Goal: Task Accomplishment & Management: Manage account settings

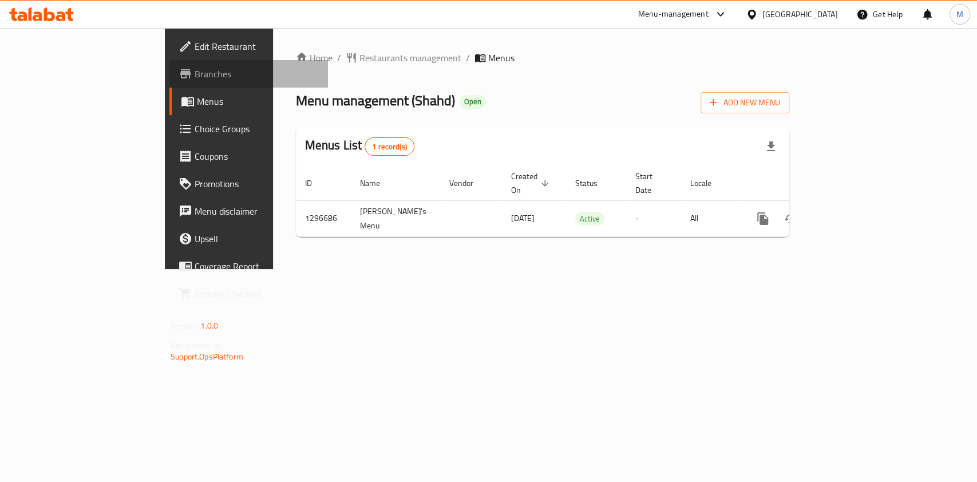
click at [195, 71] on span "Branches" at bounding box center [257, 74] width 124 height 14
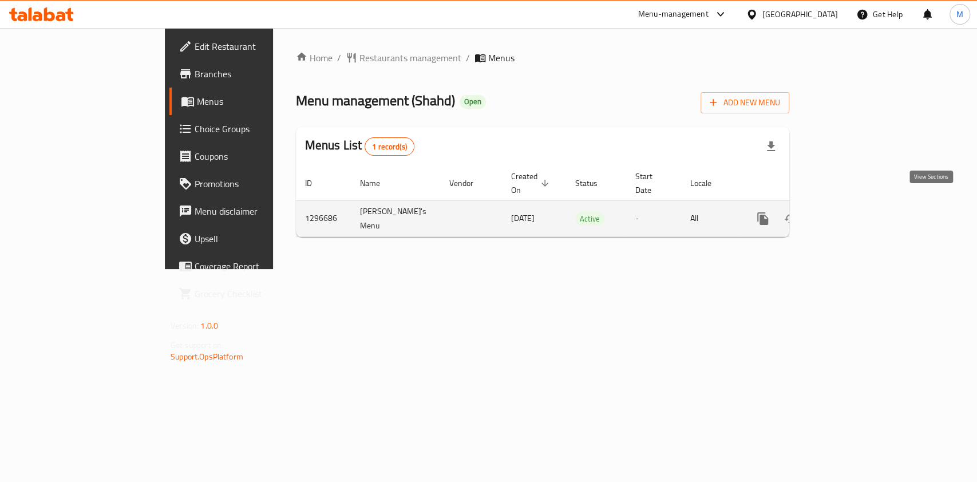
click at [852, 212] on icon "enhanced table" at bounding box center [845, 219] width 14 height 14
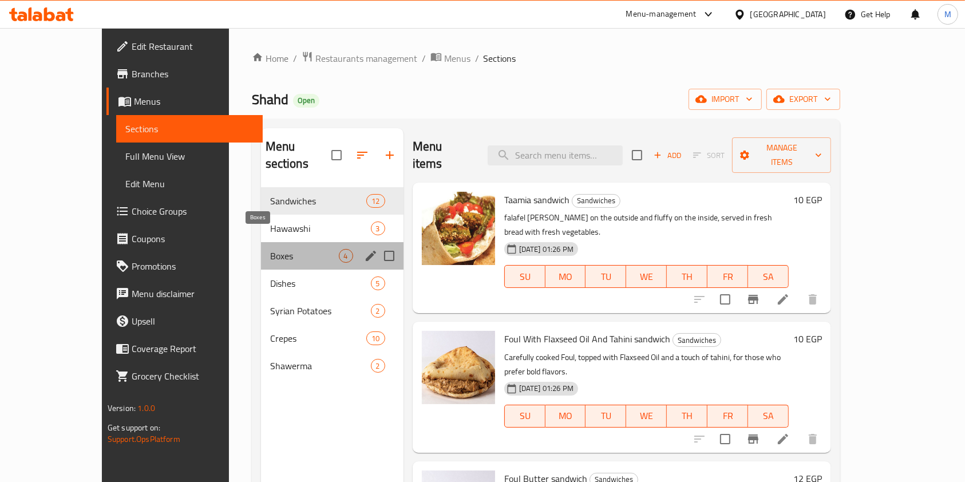
click at [270, 249] on span "Boxes" at bounding box center [304, 256] width 69 height 14
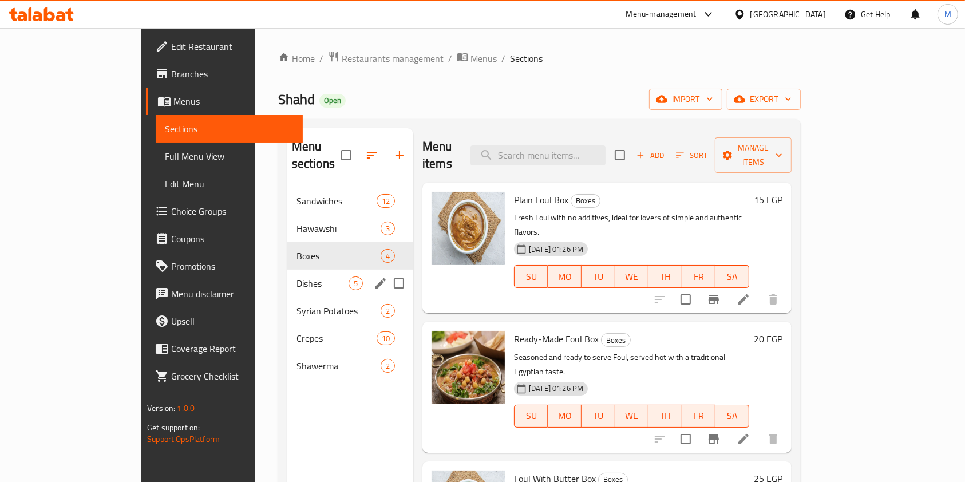
click at [287, 279] on div "Dishes 5" at bounding box center [350, 283] width 126 height 27
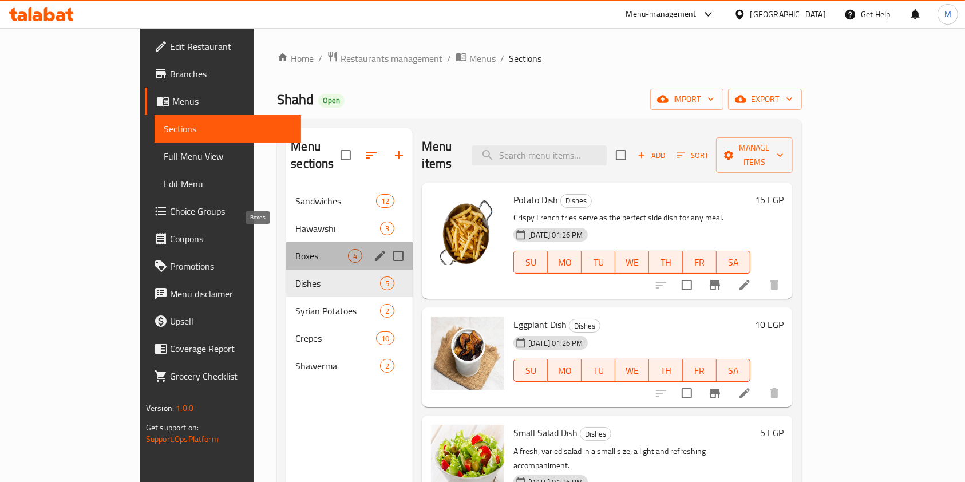
click at [295, 249] on span "Boxes" at bounding box center [321, 256] width 53 height 14
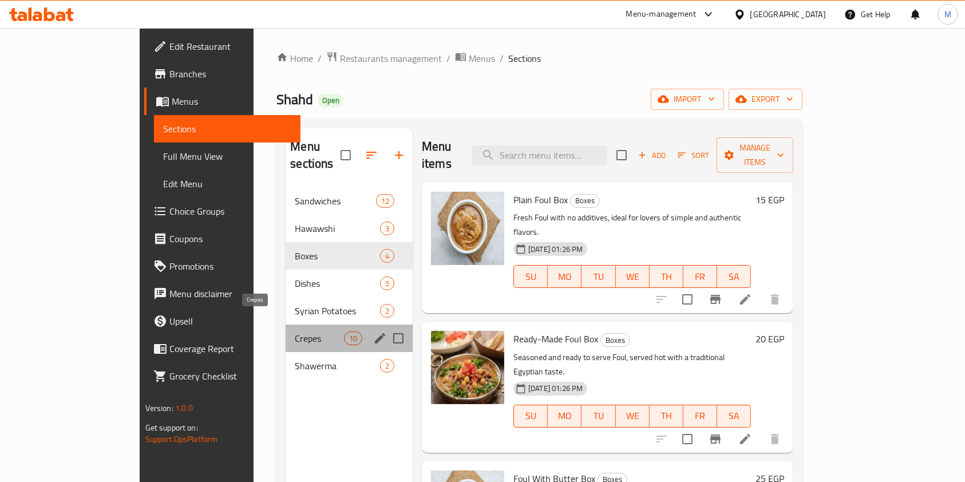
click at [299, 331] on span "Crepes" at bounding box center [319, 338] width 49 height 14
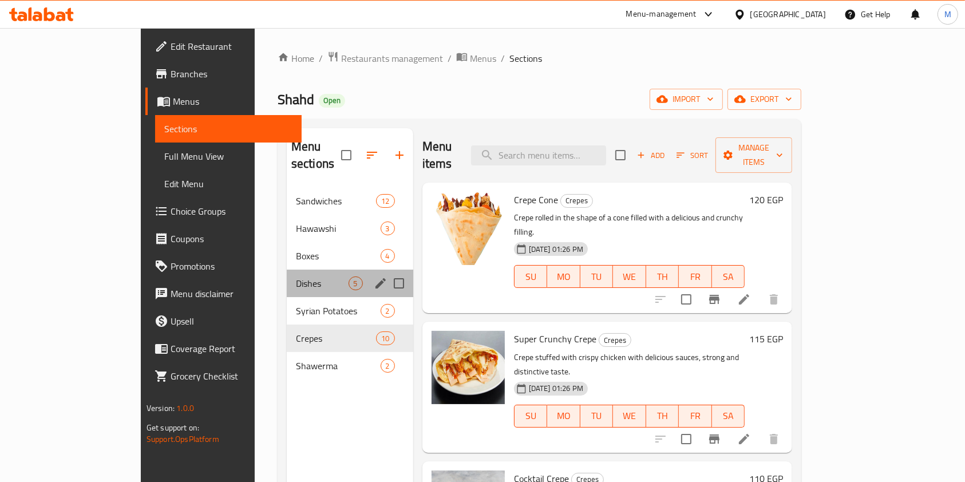
click at [287, 270] on div "Dishes 5" at bounding box center [350, 283] width 126 height 27
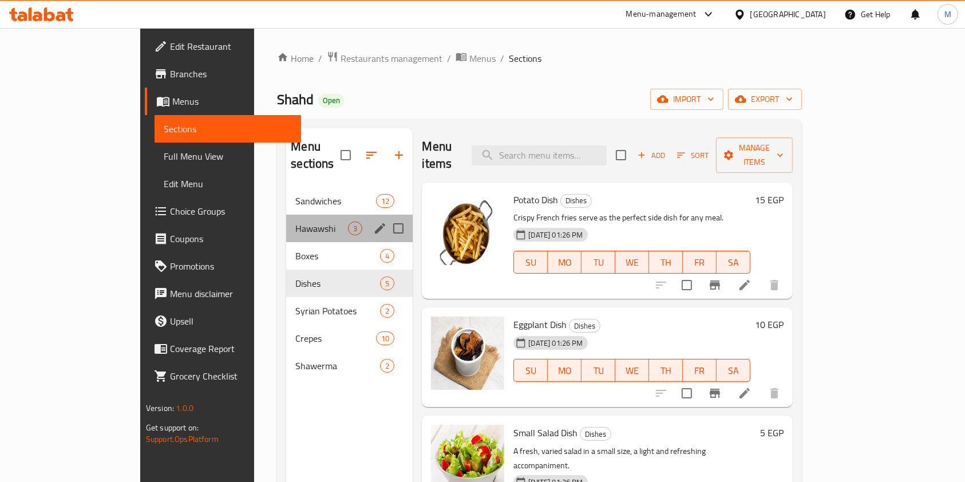
click at [286, 215] on div "Hawawshi 3" at bounding box center [349, 228] width 126 height 27
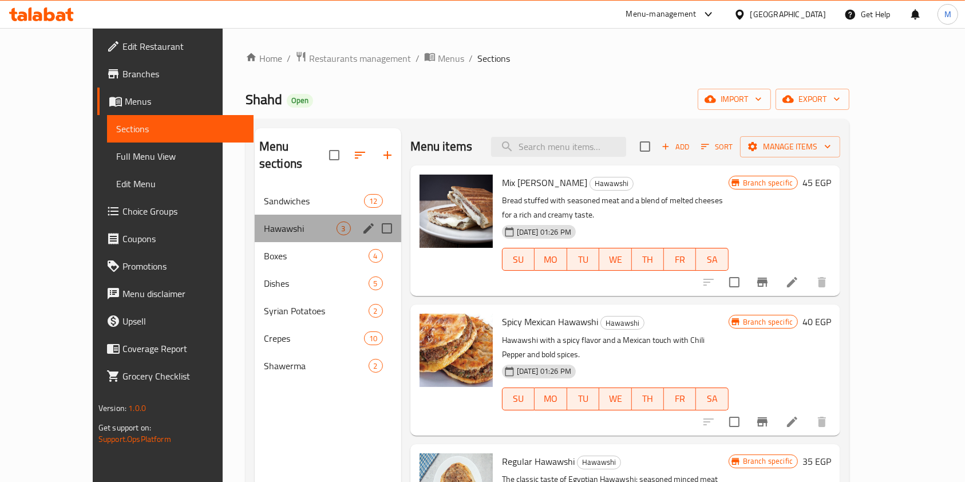
click at [257, 221] on div "Hawawshi 3" at bounding box center [328, 228] width 147 height 27
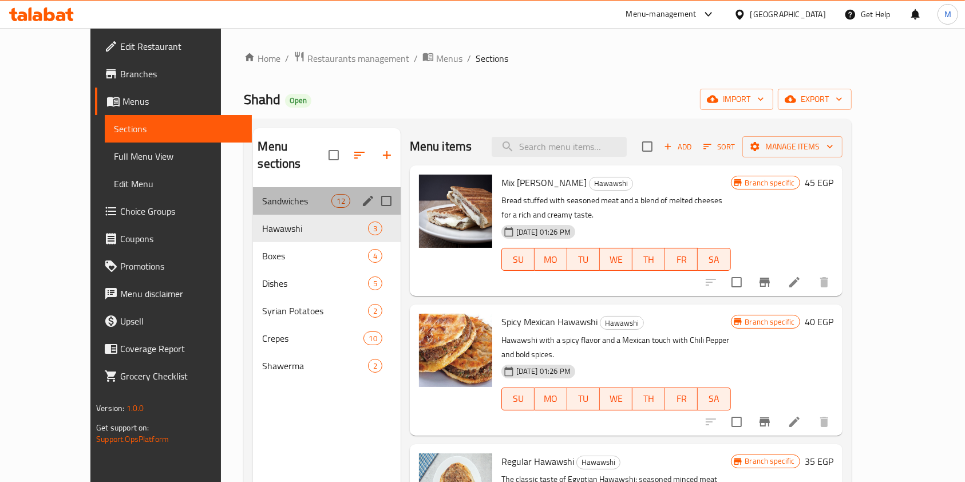
click at [271, 193] on div "Sandwiches 12" at bounding box center [326, 200] width 147 height 27
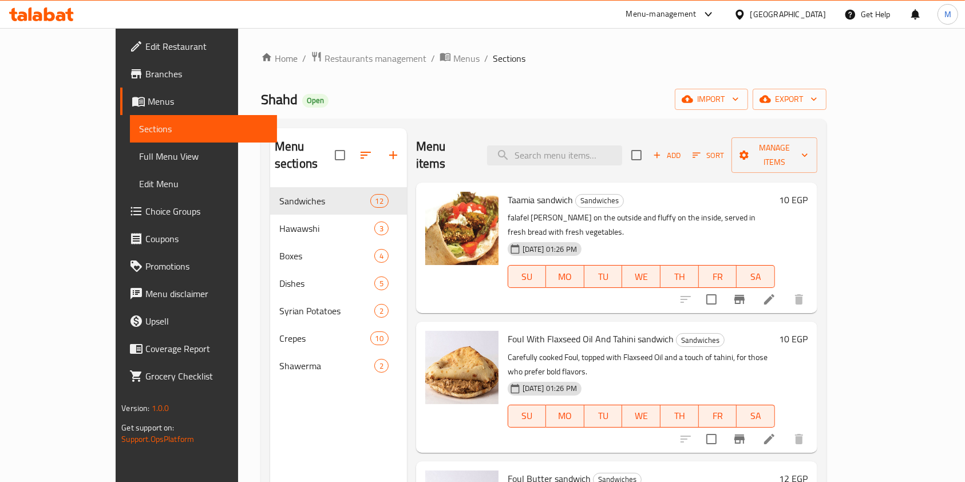
click at [315, 82] on div "Home / Restaurants management / Menus / Sections Shahd Open import export Menu …" at bounding box center [543, 335] width 565 height 568
click at [61, 11] on icon at bounding box center [61, 16] width 10 height 10
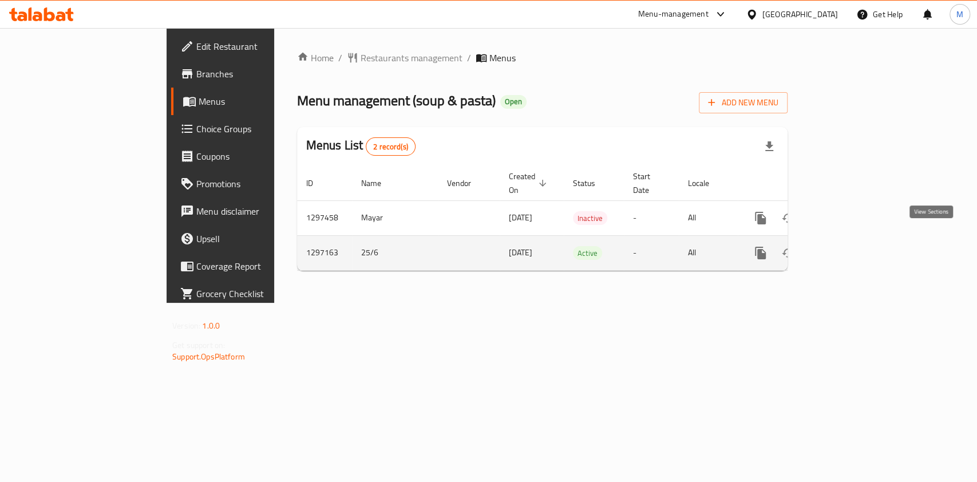
click at [850, 246] on icon "enhanced table" at bounding box center [843, 253] width 14 height 14
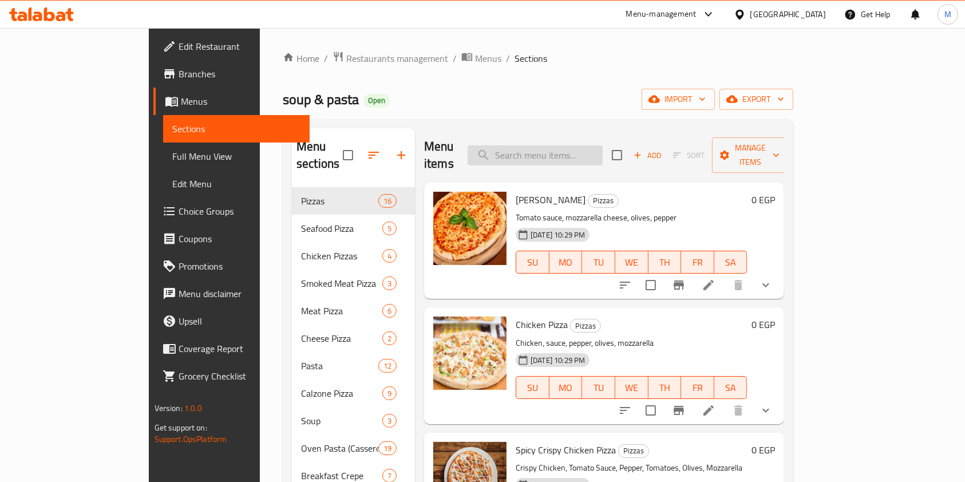
click at [593, 151] on input "search" at bounding box center [535, 155] width 135 height 20
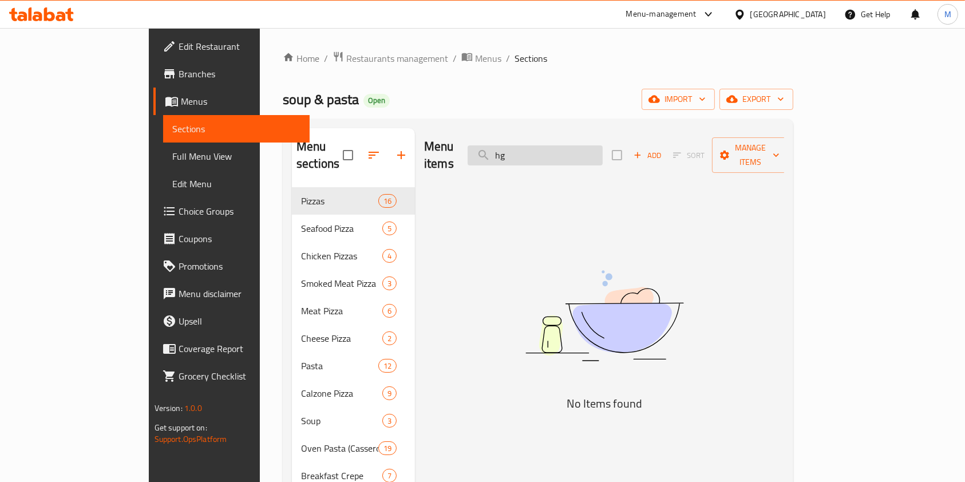
type input "h"
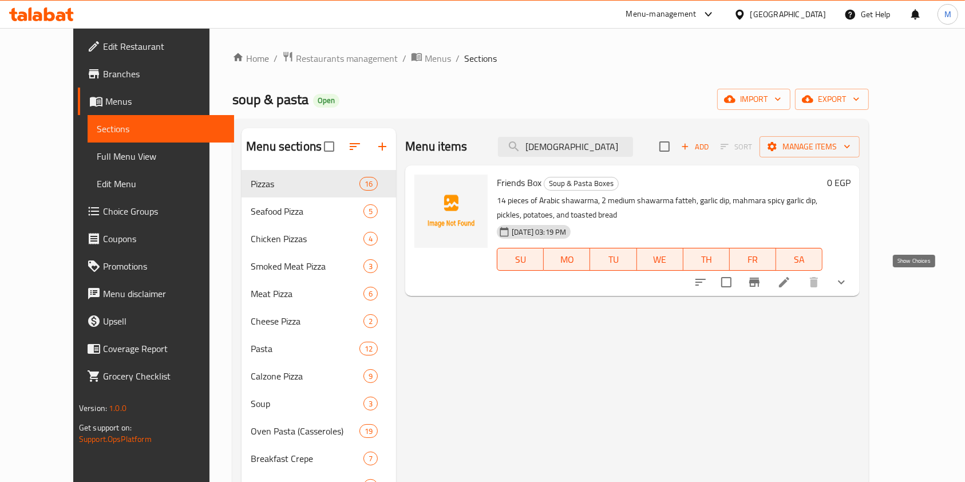
type input "الصح"
click at [848, 284] on icon "show more" at bounding box center [841, 282] width 14 height 14
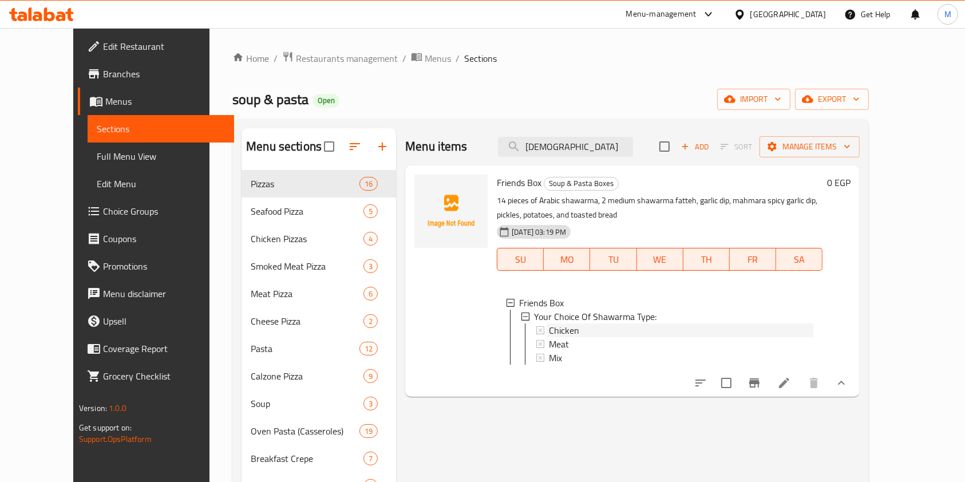
click at [779, 326] on div "Chicken" at bounding box center [681, 330] width 264 height 14
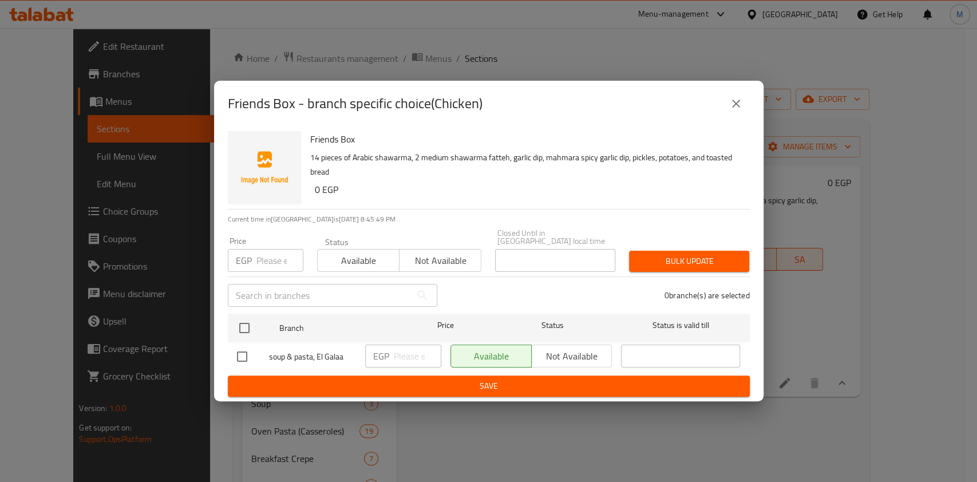
click at [245, 357] on input "checkbox" at bounding box center [242, 357] width 24 height 24
checkbox input "true"
click at [407, 345] on input "number" at bounding box center [417, 356] width 47 height 23
type input "245"
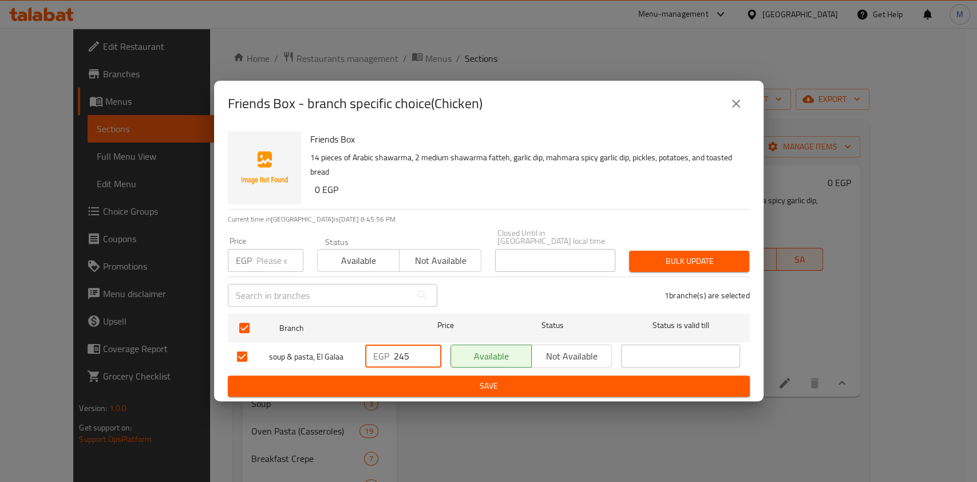
click at [451, 387] on span "Save" at bounding box center [489, 386] width 504 height 14
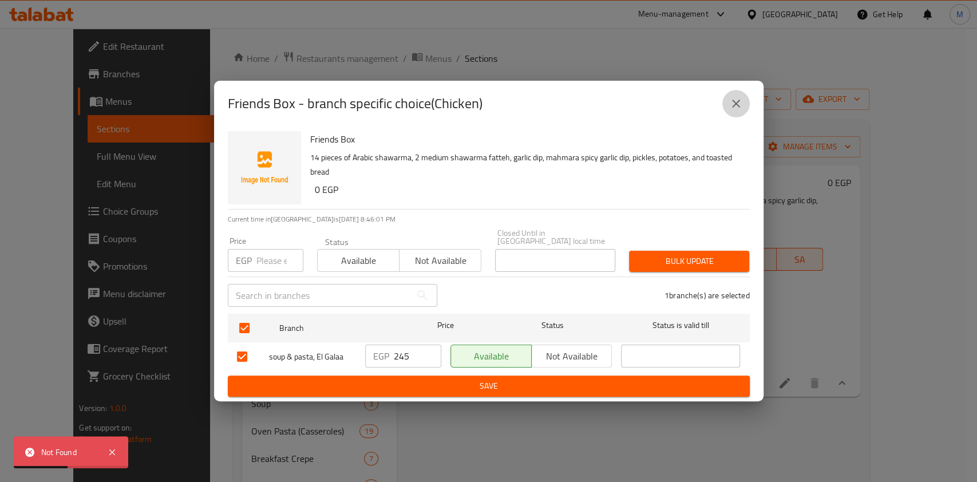
click at [733, 110] on icon "close" at bounding box center [736, 104] width 14 height 14
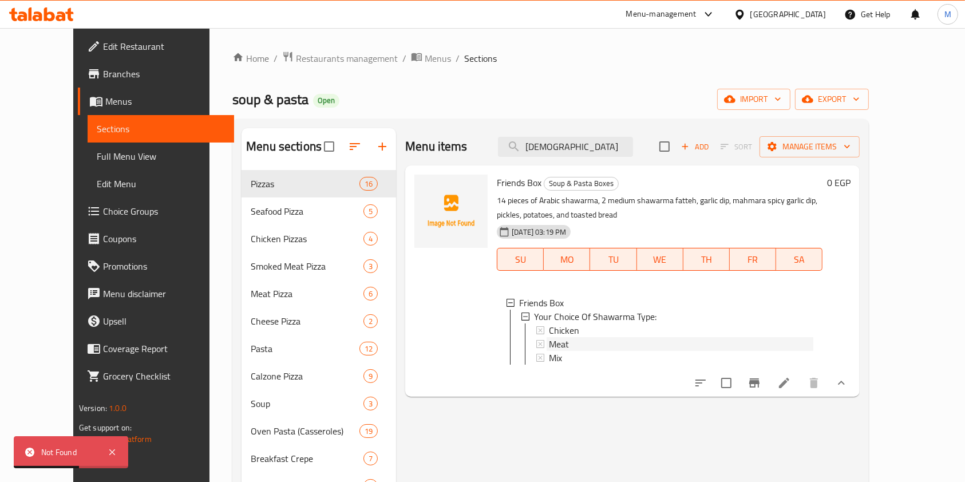
click at [597, 348] on div "Meat" at bounding box center [681, 344] width 264 height 14
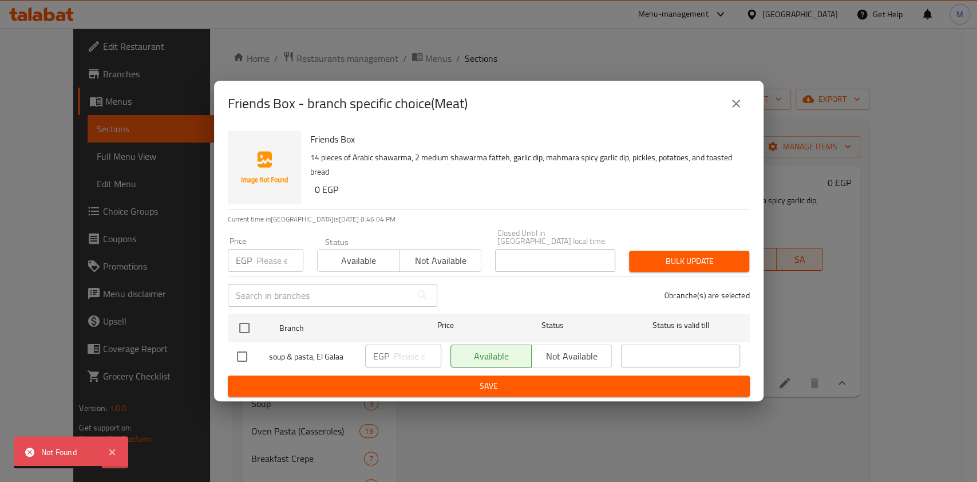
click at [244, 353] on input "checkbox" at bounding box center [242, 357] width 24 height 24
checkbox input "true"
click at [726, 117] on div "Friends Box - branch specific choice(Meat)" at bounding box center [489, 103] width 522 height 27
click at [732, 110] on icon "close" at bounding box center [736, 104] width 14 height 14
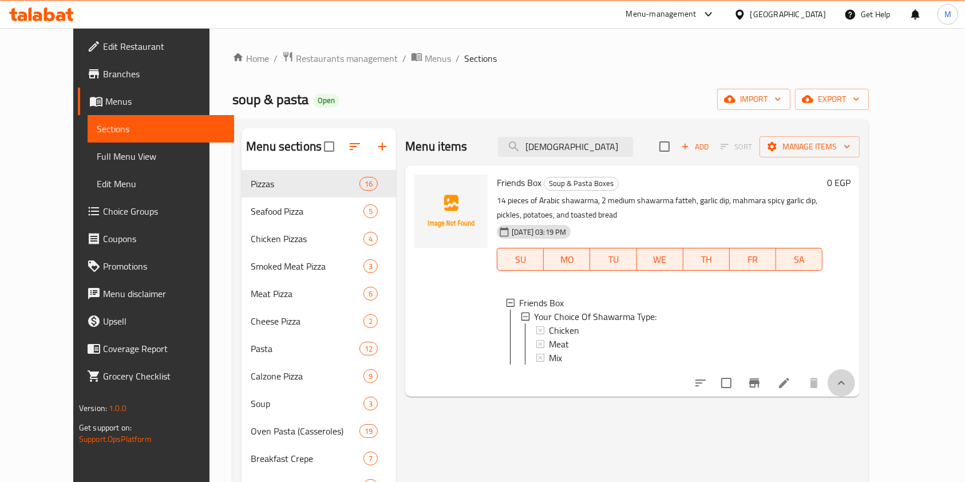
click at [855, 382] on button "show more" at bounding box center [841, 382] width 27 height 27
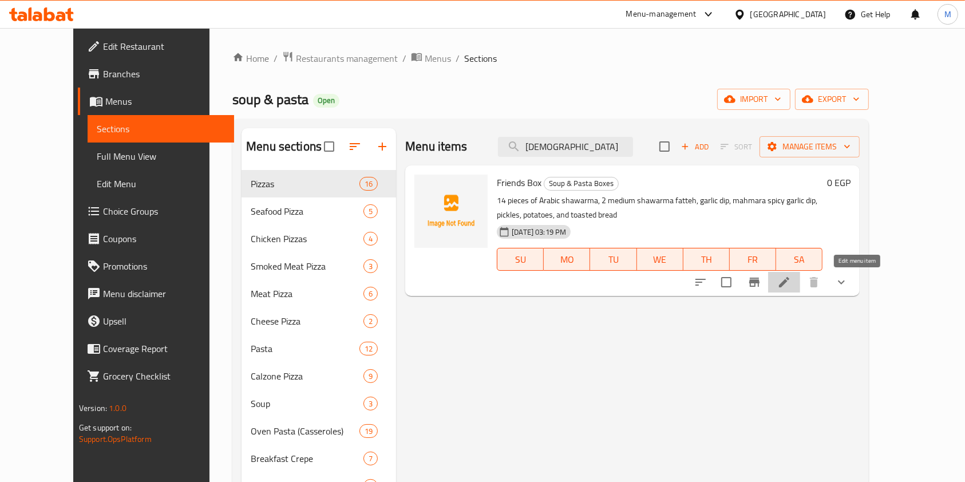
click at [791, 278] on icon at bounding box center [784, 282] width 14 height 14
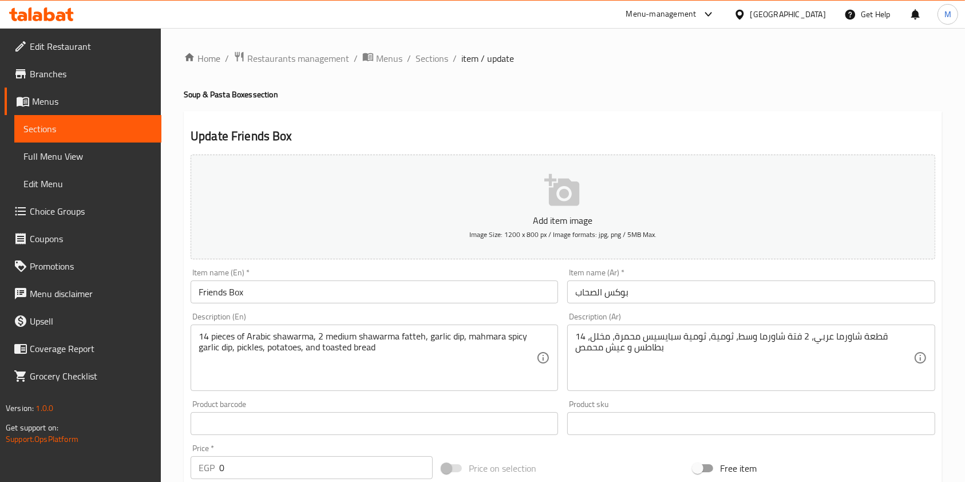
scroll to position [346, 0]
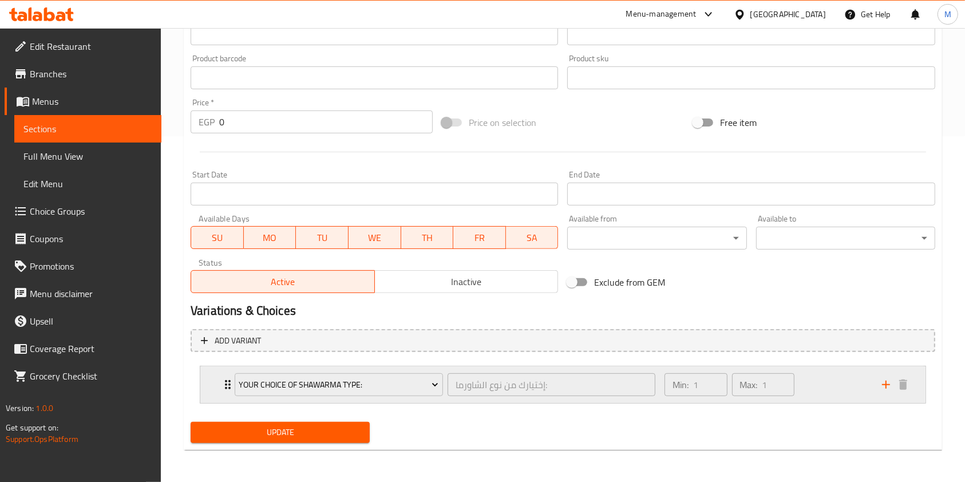
click at [808, 381] on div "Min: 1 ​ Max: 1 ​" at bounding box center [766, 384] width 217 height 37
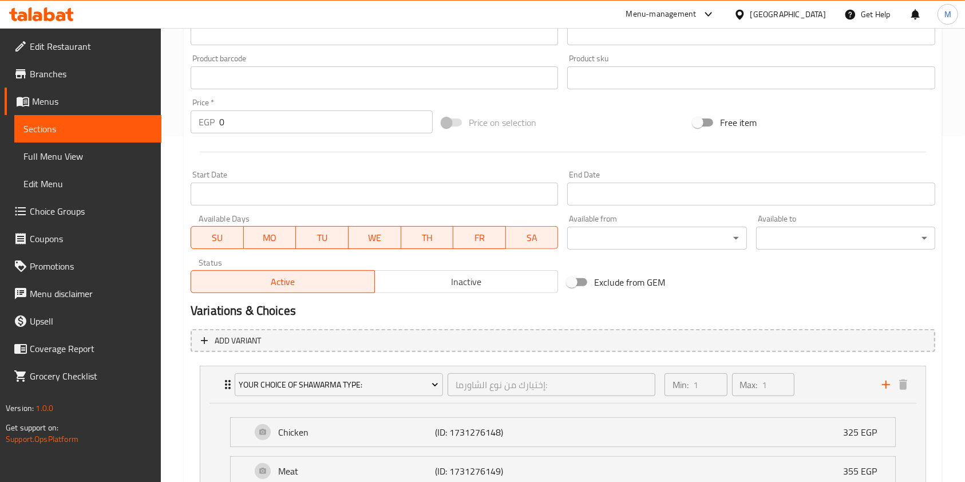
scroll to position [485, 0]
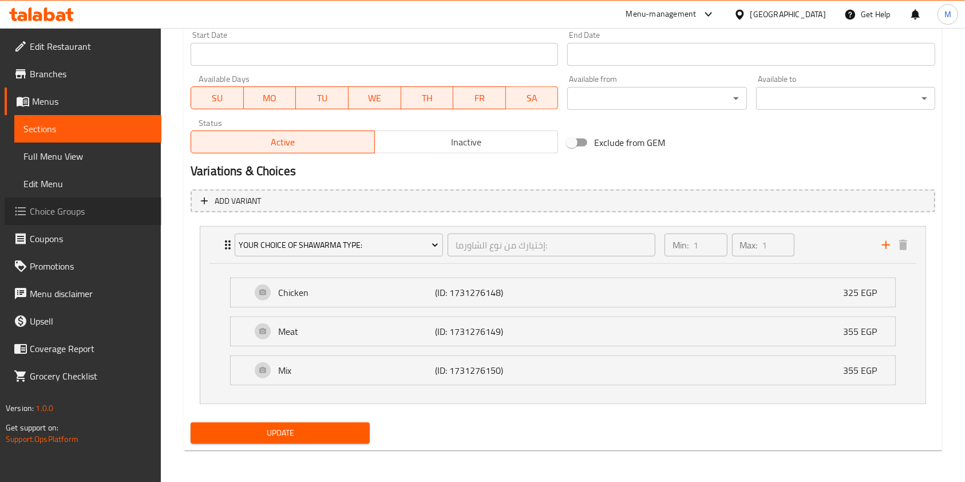
click at [83, 201] on link "Choice Groups" at bounding box center [83, 210] width 157 height 27
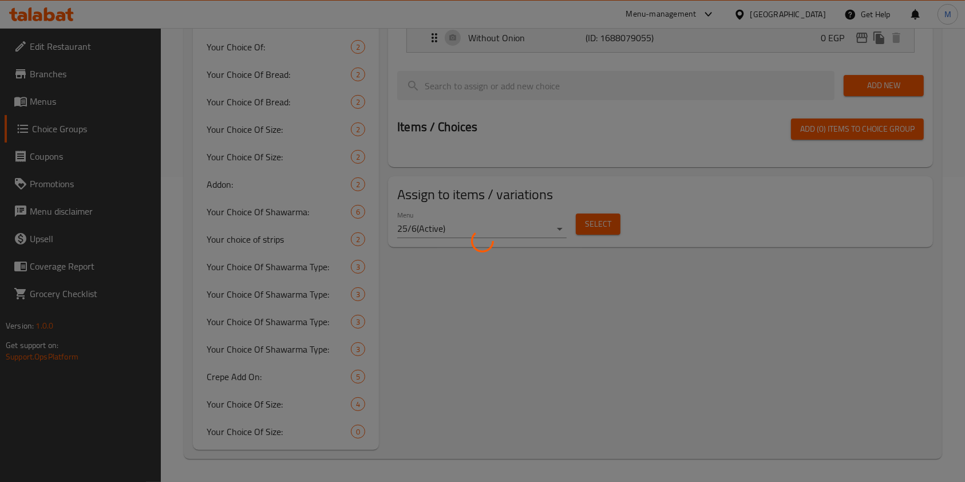
scroll to position [162, 0]
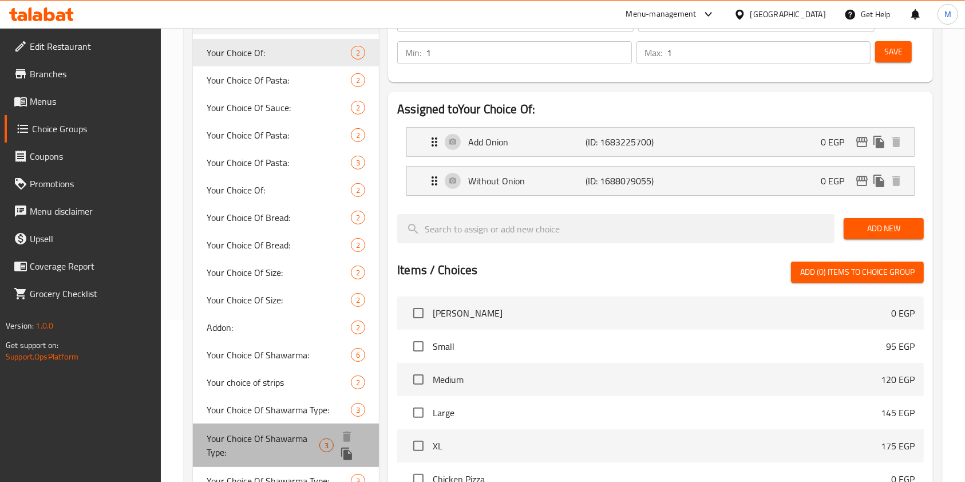
click at [305, 438] on span "Your Choice Of Shawarma Type:" at bounding box center [263, 444] width 113 height 27
type input "Your Choice Of Shawarma Type:"
type input "إختيارك من نوع الشاورما:"
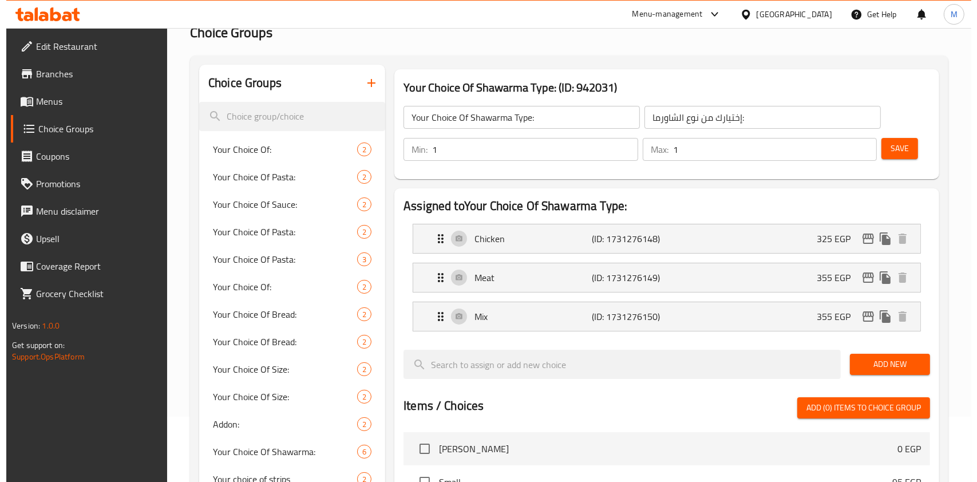
scroll to position [53, 0]
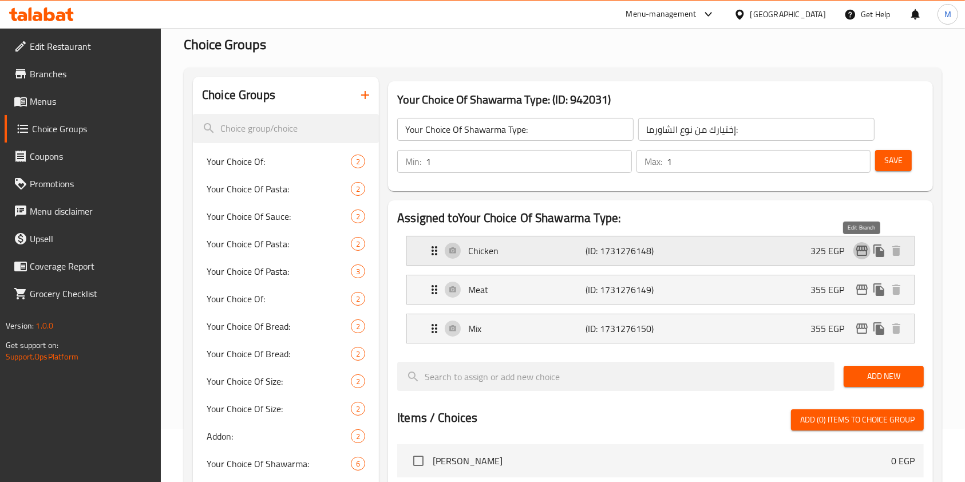
click at [859, 244] on icon "edit" at bounding box center [862, 251] width 14 height 14
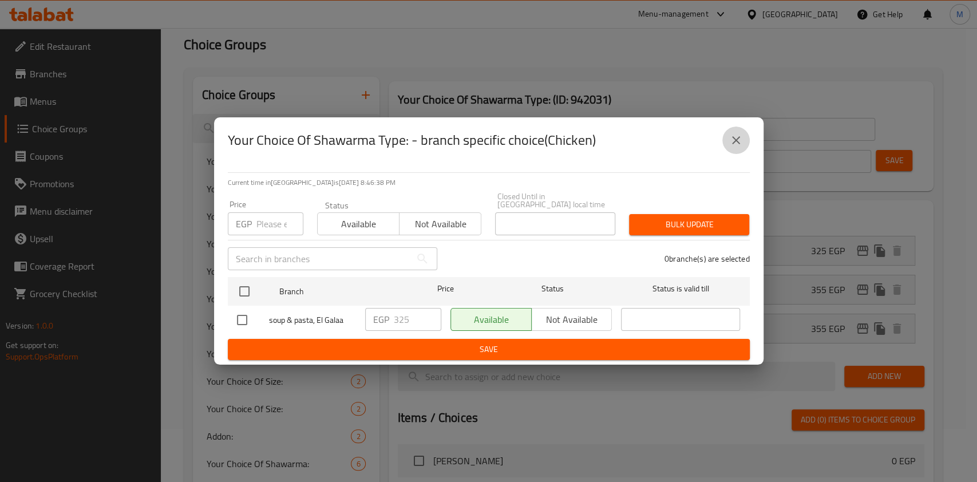
click at [734, 136] on button "close" at bounding box center [735, 139] width 27 height 27
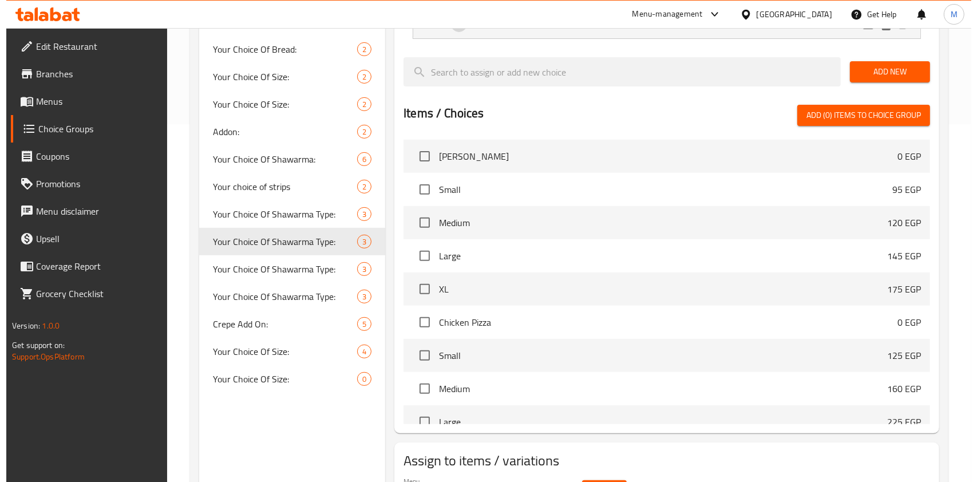
scroll to position [426, 0]
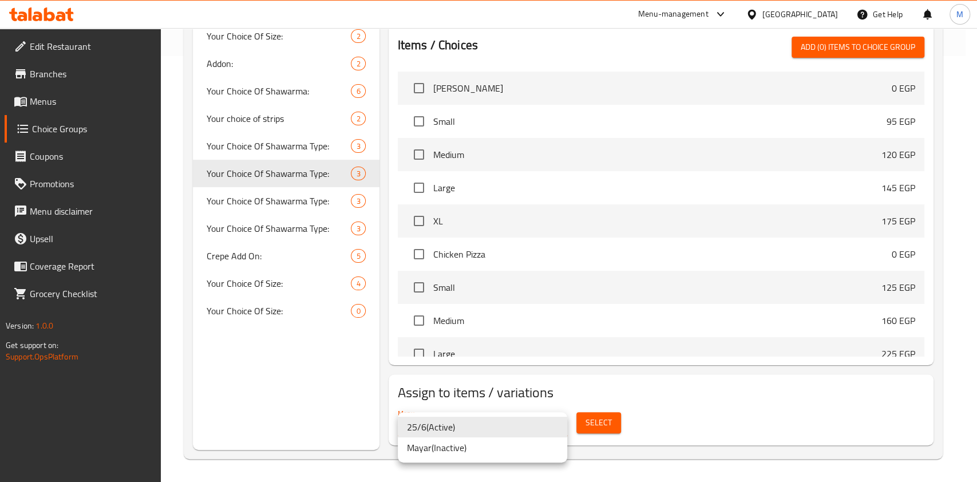
click at [597, 421] on div at bounding box center [488, 241] width 977 height 482
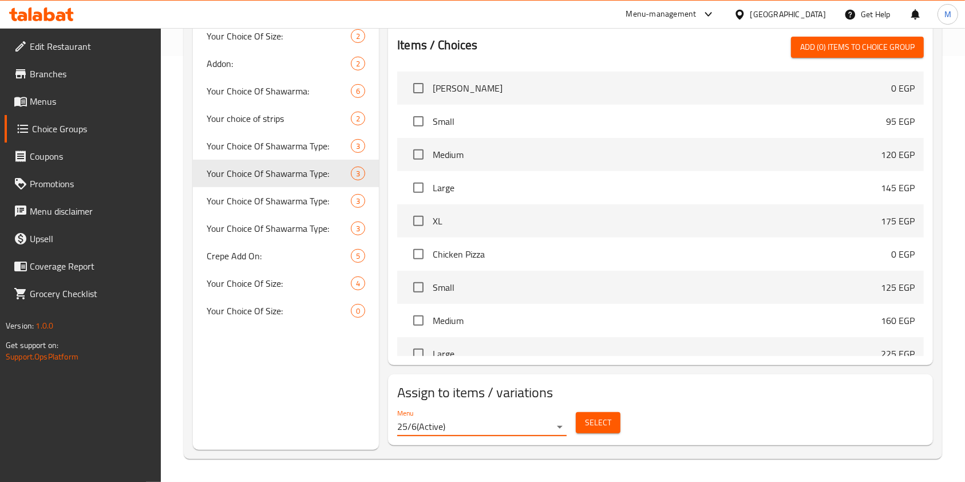
click at [597, 421] on span "Select" at bounding box center [598, 422] width 26 height 14
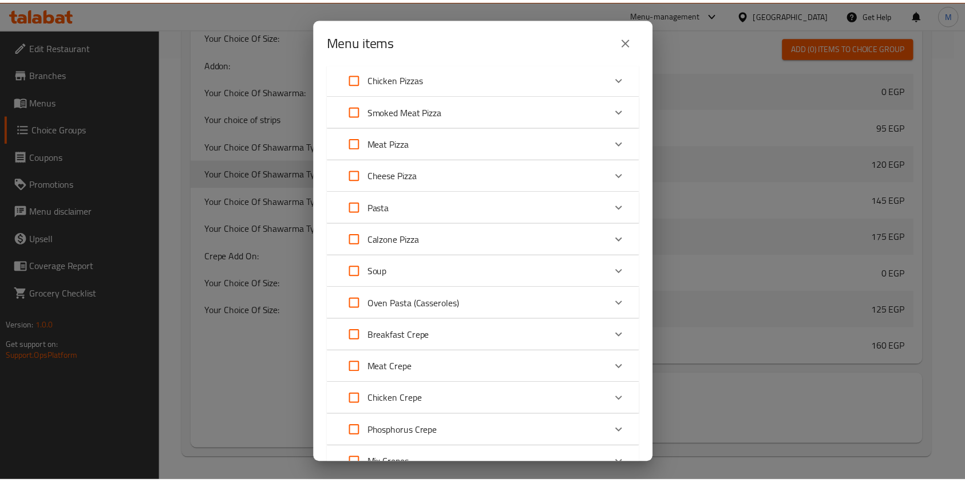
scroll to position [96, 0]
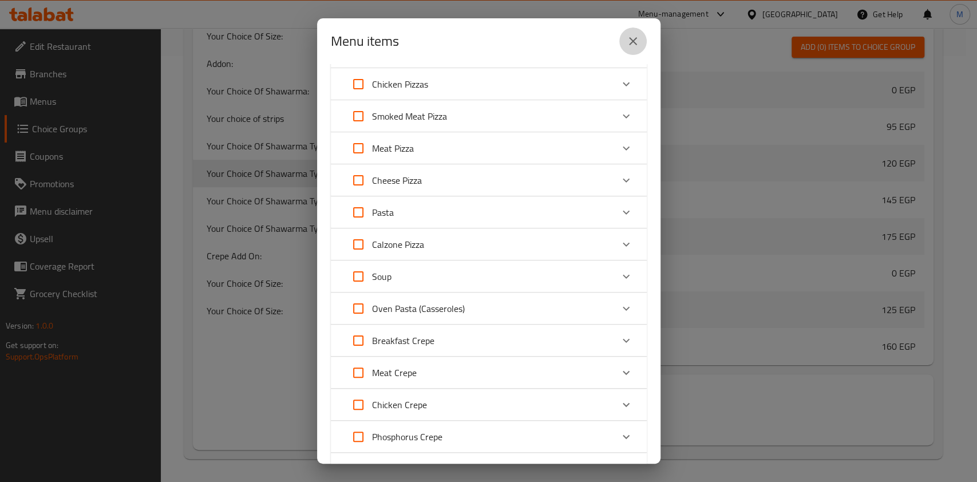
click at [632, 43] on icon "close" at bounding box center [633, 41] width 14 height 14
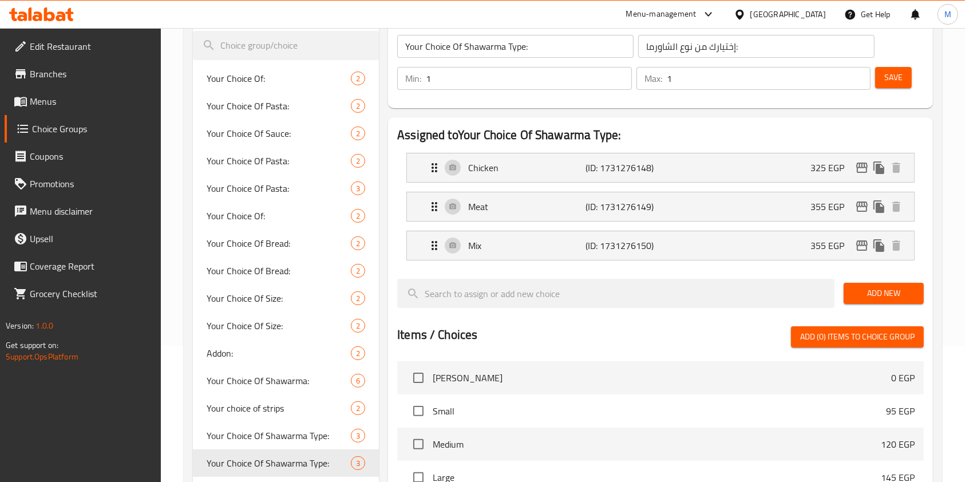
scroll to position [121, 0]
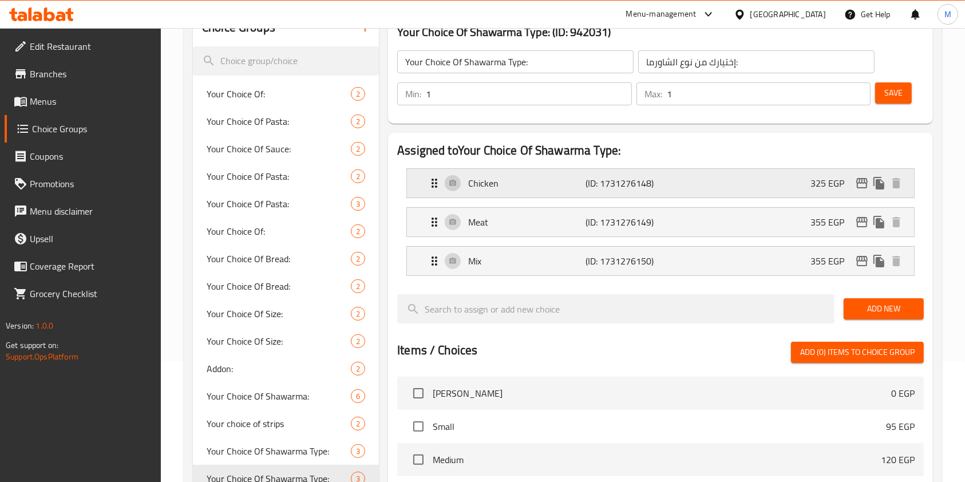
click at [800, 179] on div "Chicken (ID: 1731276148) 325 EGP" at bounding box center [663, 183] width 473 height 29
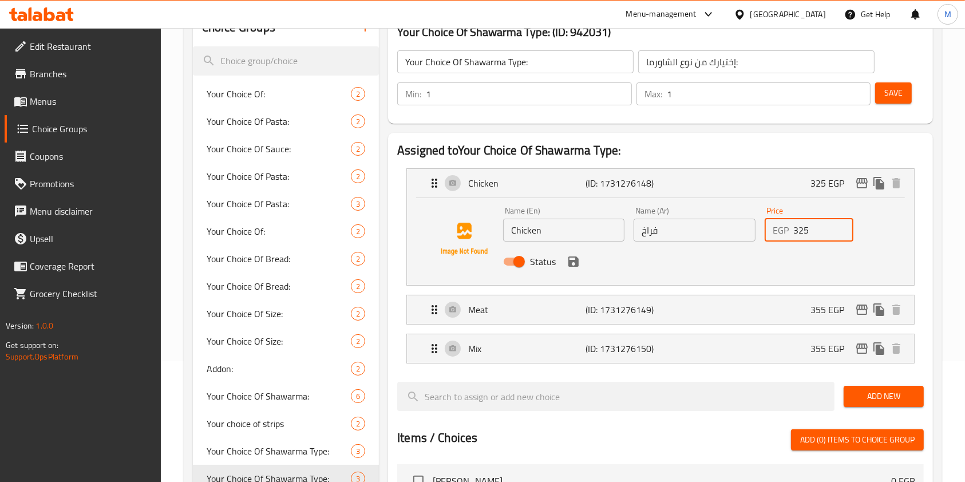
click at [799, 238] on input "325" at bounding box center [823, 230] width 60 height 23
click at [575, 263] on icon "save" at bounding box center [573, 261] width 10 height 10
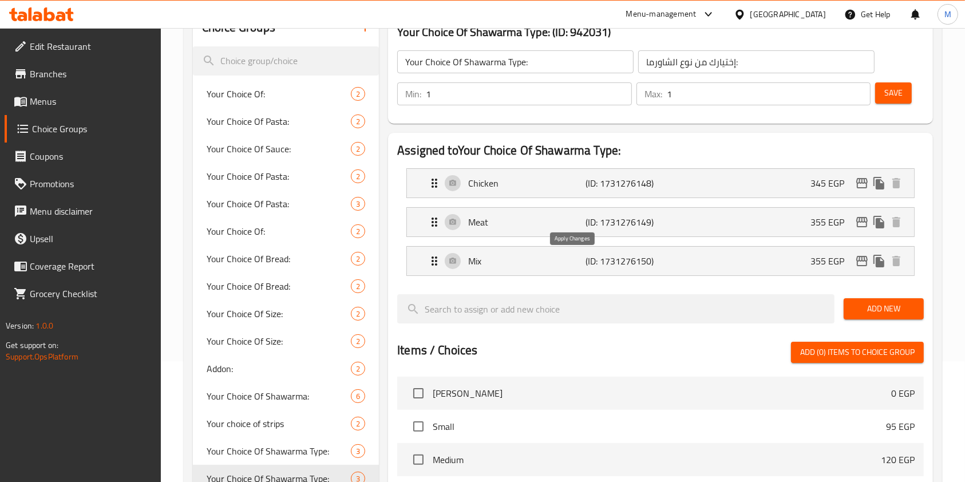
type input "345"
click at [615, 228] on p "(ID: 1731276149)" at bounding box center [624, 222] width 78 height 14
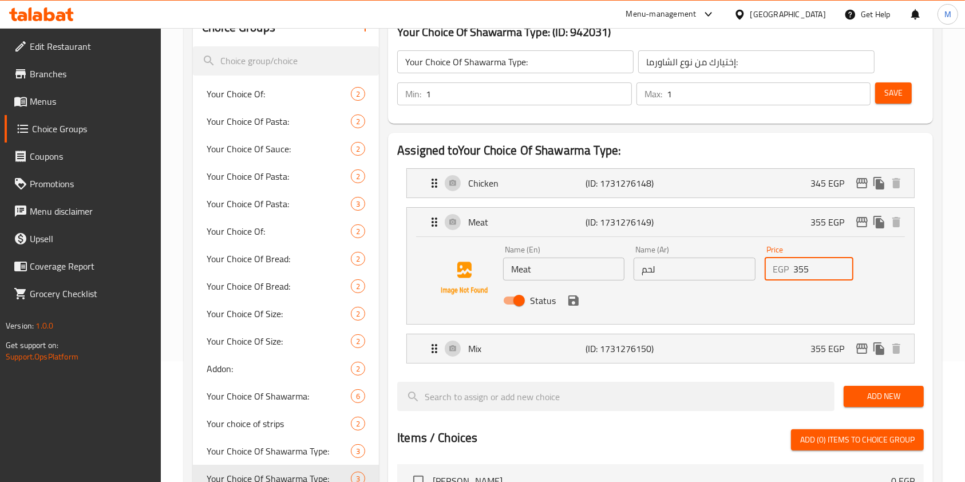
click at [803, 258] on input "355" at bounding box center [823, 269] width 60 height 23
click at [571, 300] on icon "save" at bounding box center [573, 300] width 10 height 10
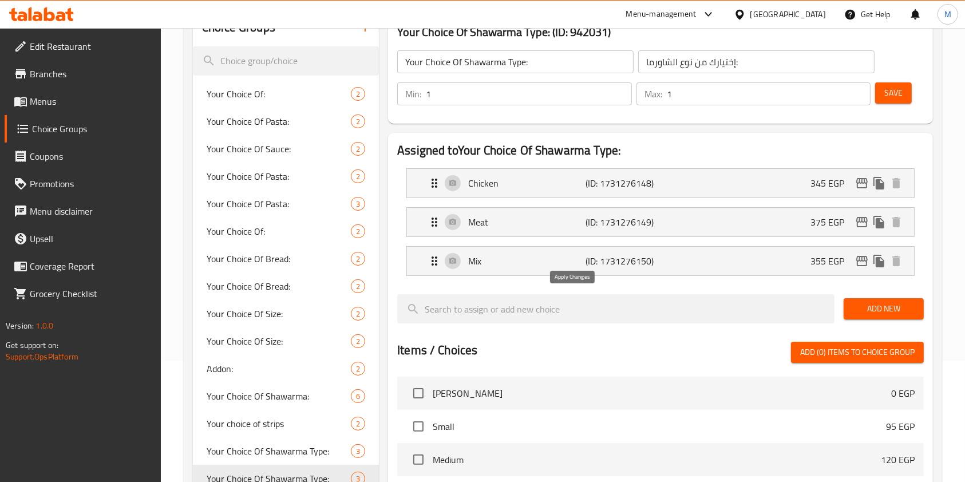
type input "375"
click at [584, 273] on div "Mix (ID: 1731276150) 355 EGP" at bounding box center [663, 261] width 473 height 29
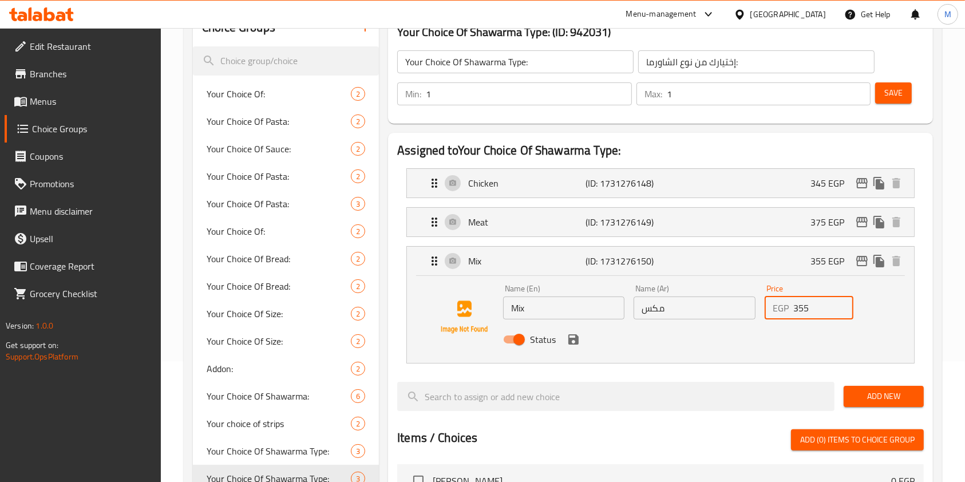
click at [803, 304] on input "355" at bounding box center [823, 307] width 60 height 23
click at [573, 344] on icon "save" at bounding box center [574, 339] width 14 height 14
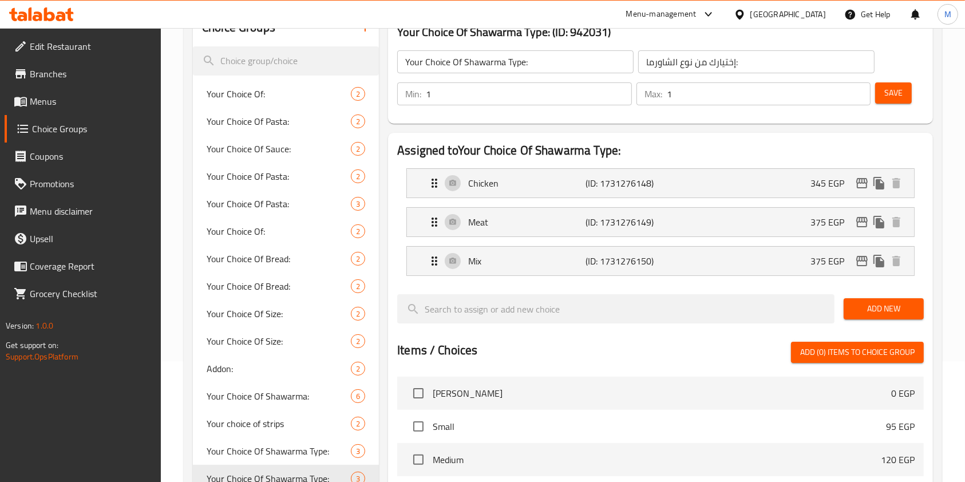
type input "375"
click at [889, 96] on span "Save" at bounding box center [893, 93] width 18 height 14
click at [898, 93] on span "Save" at bounding box center [893, 93] width 18 height 14
click at [39, 11] on icon at bounding box center [41, 14] width 65 height 14
